Goal: Find specific page/section

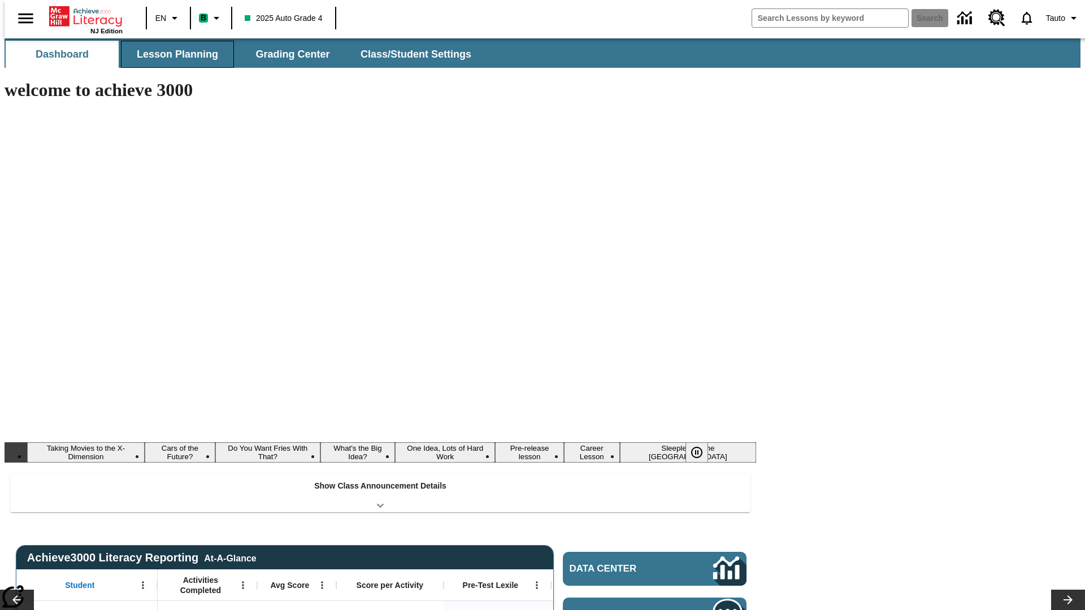
click at [173, 54] on button "Lesson Planning" at bounding box center [177, 54] width 113 height 27
